Goal: Information Seeking & Learning: Understand process/instructions

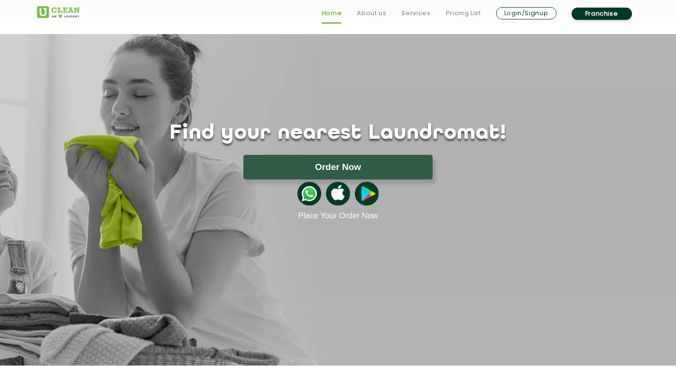
scroll to position [332, 0]
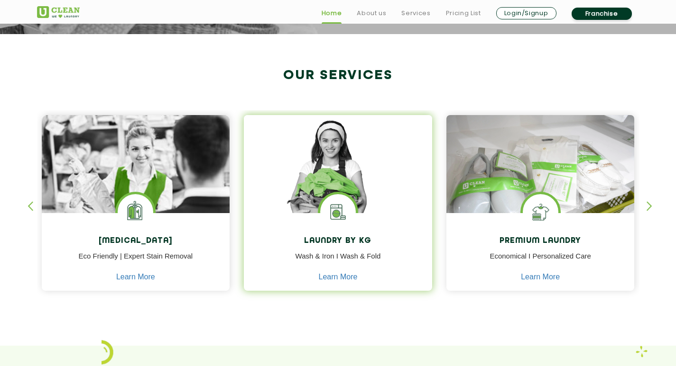
click at [317, 176] on img at bounding box center [338, 177] width 188 height 125
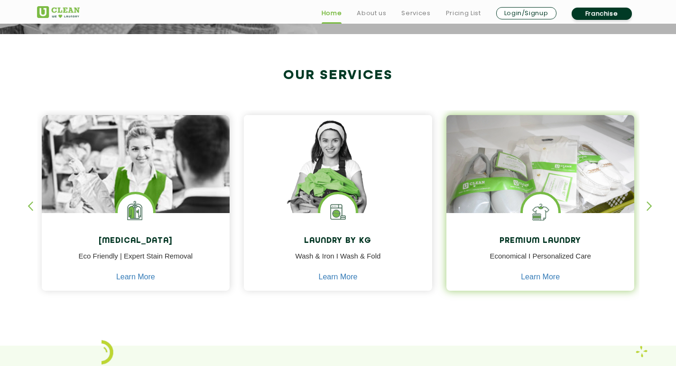
click at [581, 190] on img at bounding box center [540, 177] width 188 height 125
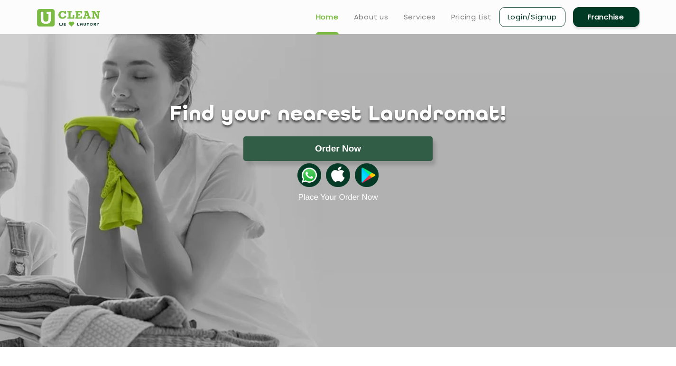
scroll to position [0, 0]
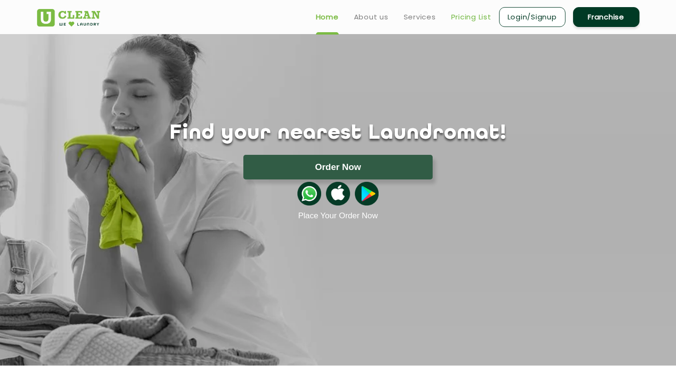
click at [481, 20] on link "Pricing List" at bounding box center [471, 16] width 40 height 11
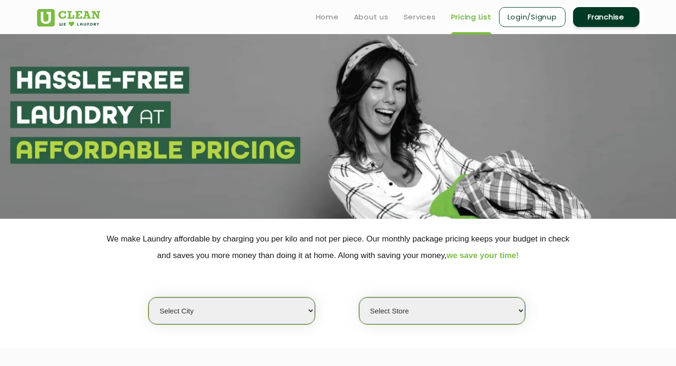
click at [309, 314] on select "Select city [GEOGRAPHIC_DATA] [GEOGRAPHIC_DATA] [GEOGRAPHIC_DATA] [GEOGRAPHIC_D…" at bounding box center [231, 311] width 166 height 27
select select "210"
click at [148, 298] on select "Select city [GEOGRAPHIC_DATA] [GEOGRAPHIC_DATA] [GEOGRAPHIC_DATA] [GEOGRAPHIC_D…" at bounding box center [231, 311] width 166 height 27
click at [430, 308] on select "Select Store [GEOGRAPHIC_DATA] Sector 14" at bounding box center [442, 311] width 166 height 27
select select "592"
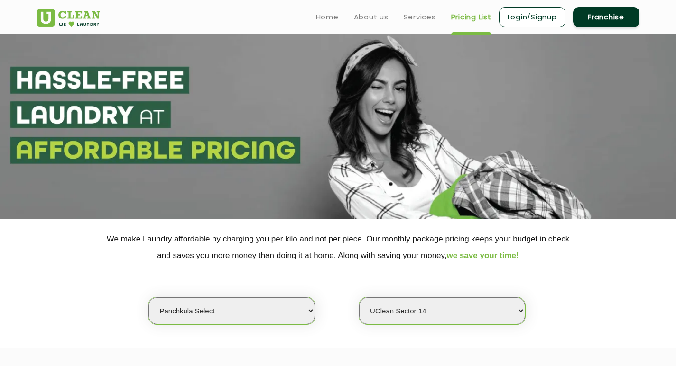
click at [359, 298] on select "Select Store [GEOGRAPHIC_DATA] Sector 14" at bounding box center [442, 311] width 166 height 27
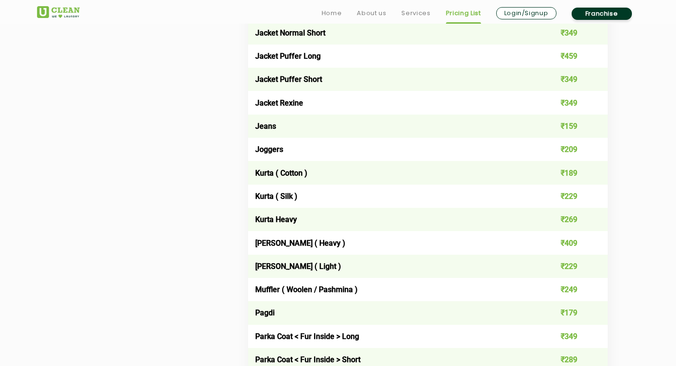
scroll to position [901, 0]
